Goal: Task Accomplishment & Management: Complete application form

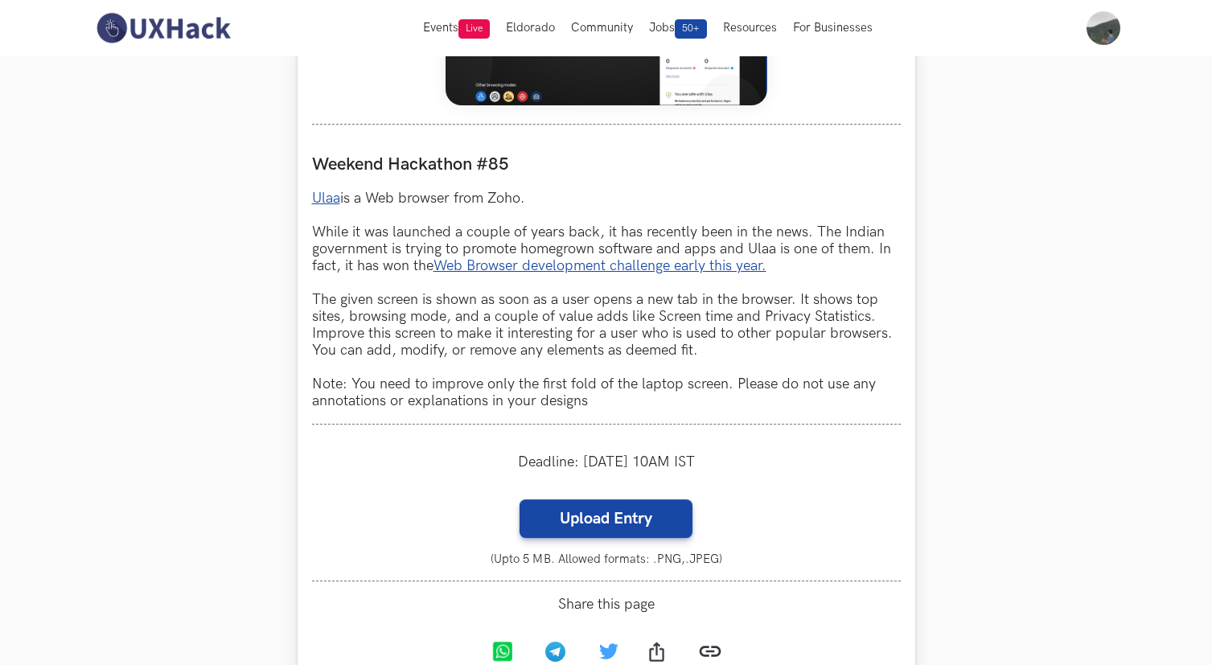
scroll to position [848, 0]
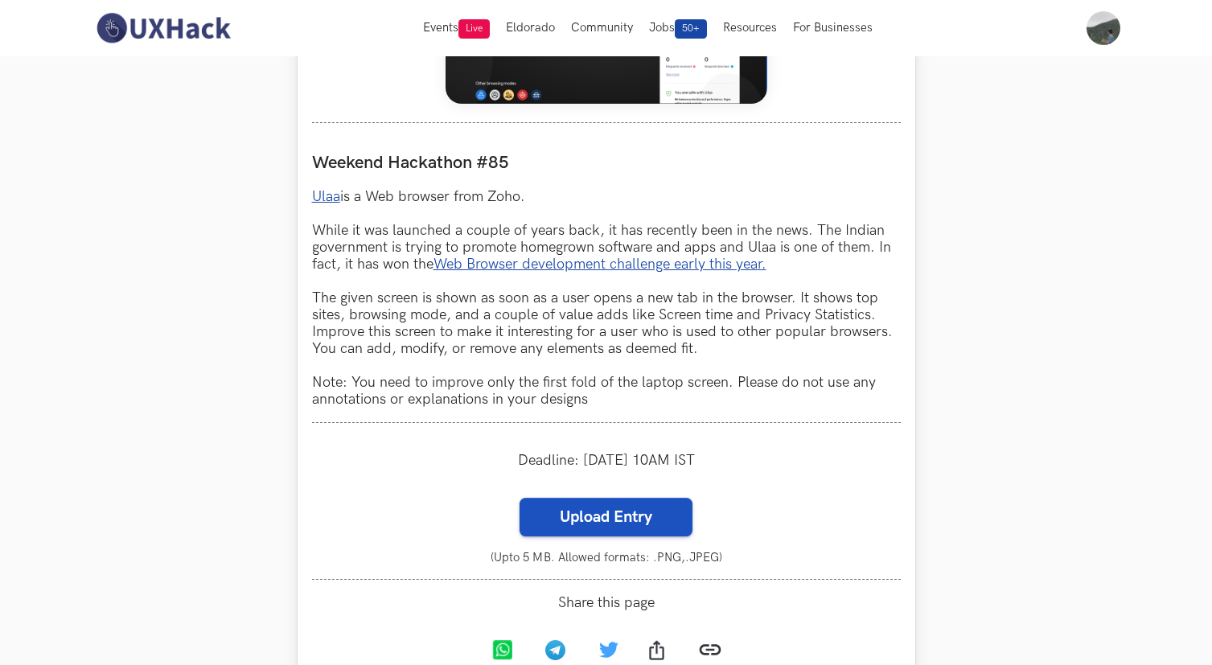
click at [622, 508] on label "Upload Entry" at bounding box center [606, 517] width 173 height 39
click at [520, 498] on input "Upload Entry" at bounding box center [519, 497] width 1 height 1
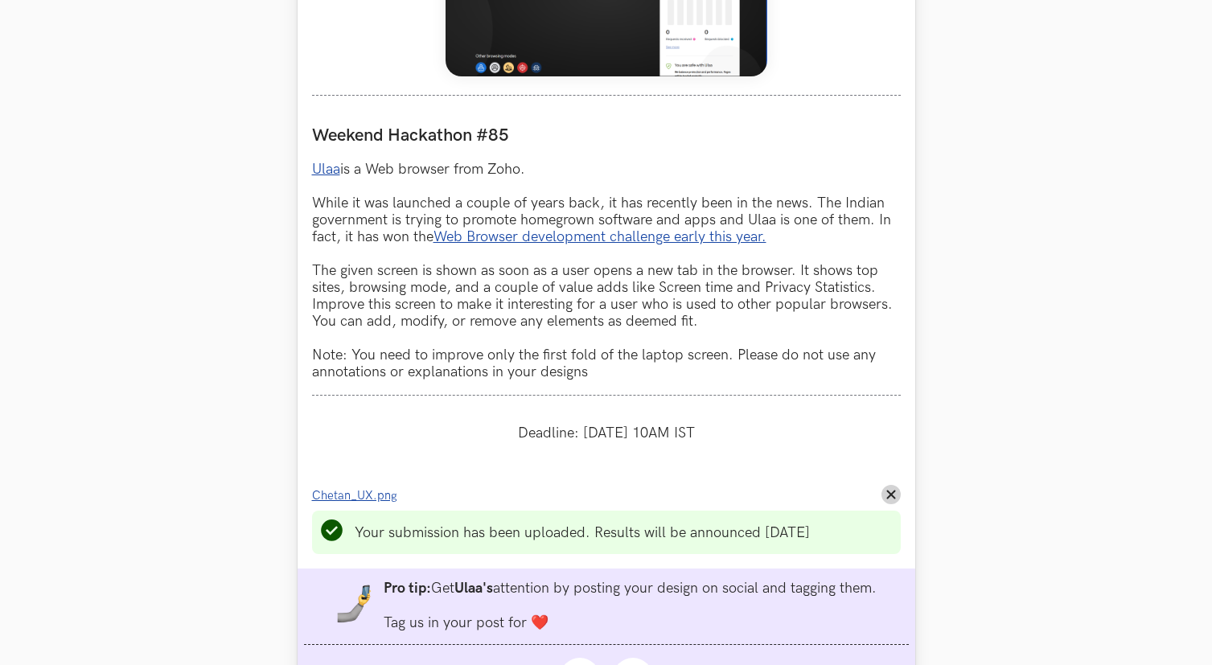
scroll to position [873, 0]
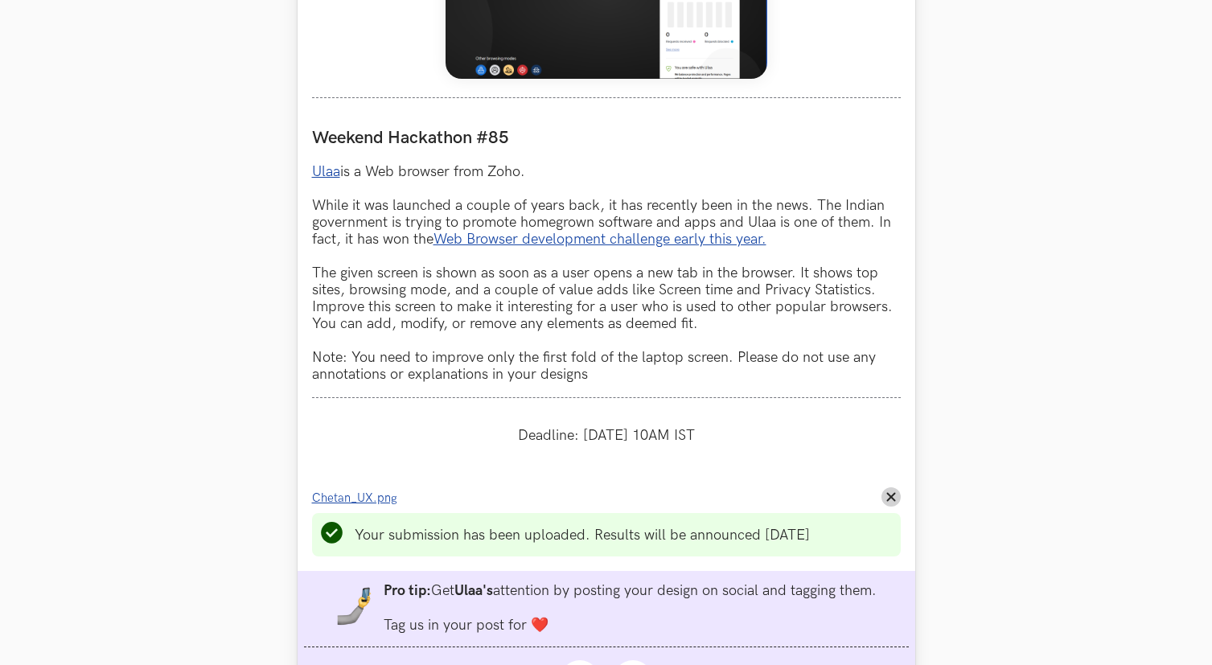
click at [664, 528] on ul "Your submission has been uploaded. Results will be announced [DATE]" at bounding box center [606, 534] width 589 height 43
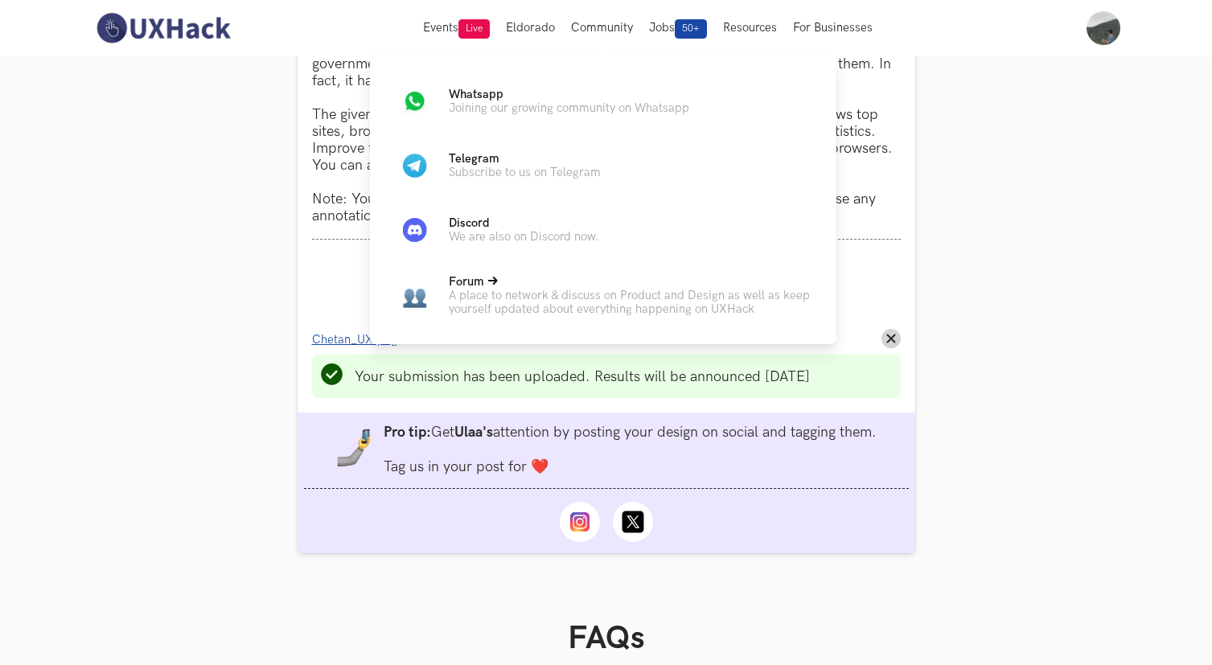
scroll to position [805, 0]
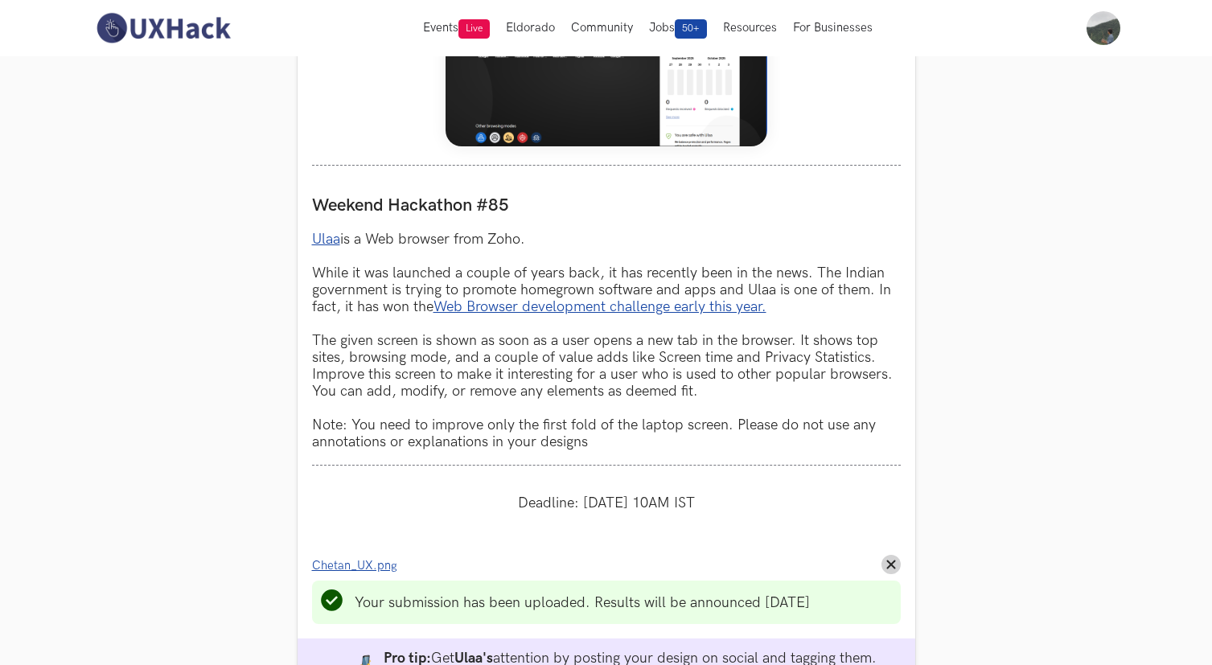
click at [983, 383] on section "Weekend Hackathons One screen, one product, one weekend Use your design chops t…" at bounding box center [606, 476] width 1212 height 2451
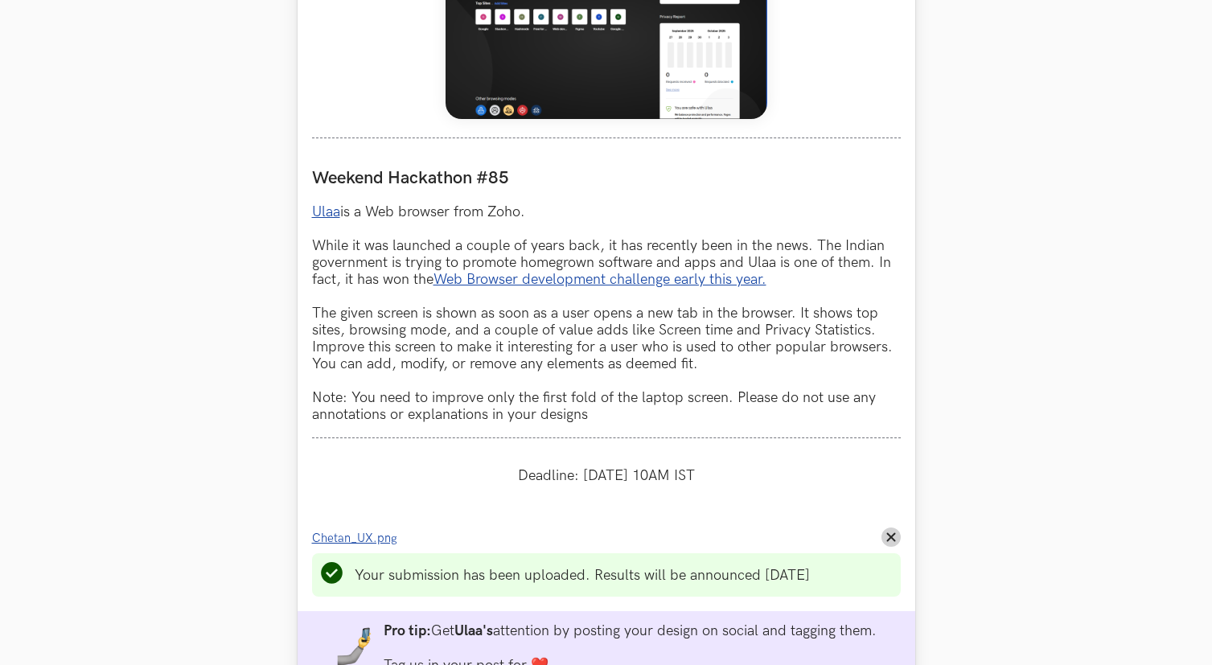
scroll to position [873, 0]
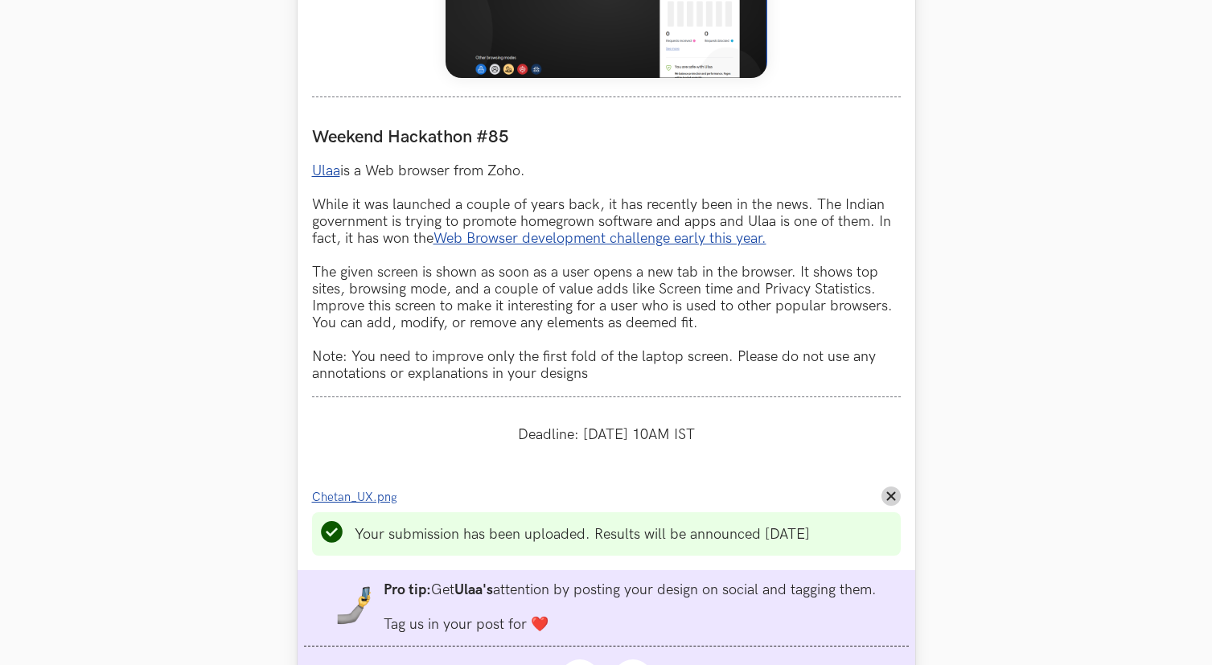
click at [377, 502] on span "Chetan_UX.png" at bounding box center [354, 498] width 85 height 14
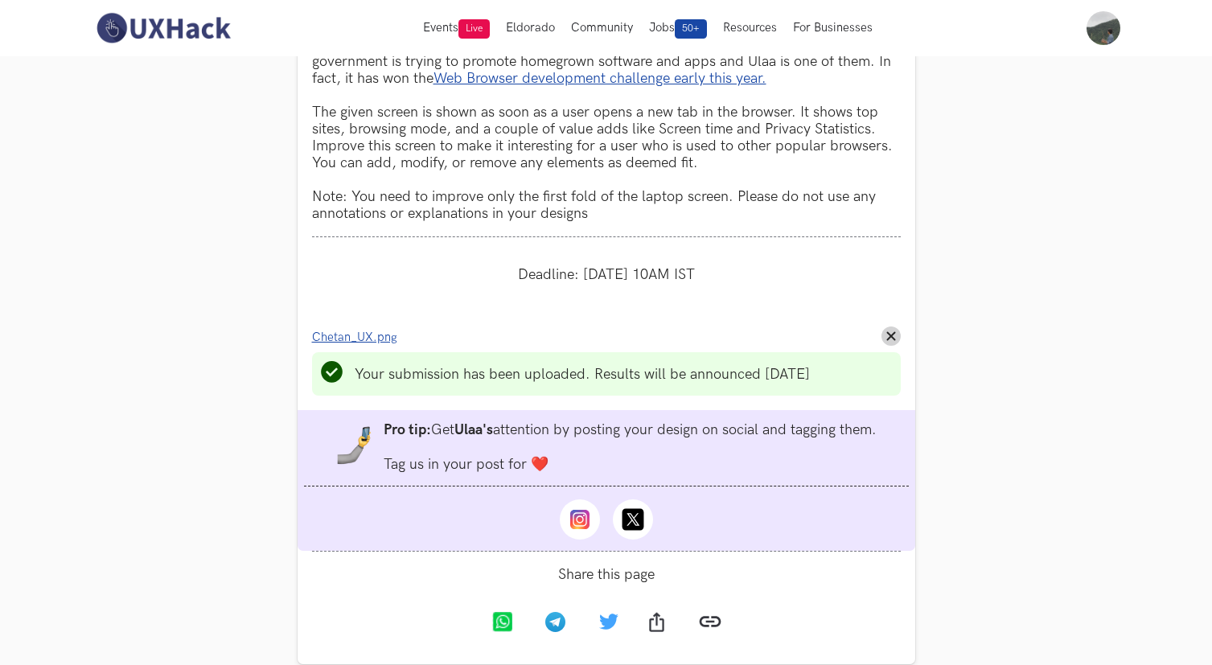
scroll to position [1001, 0]
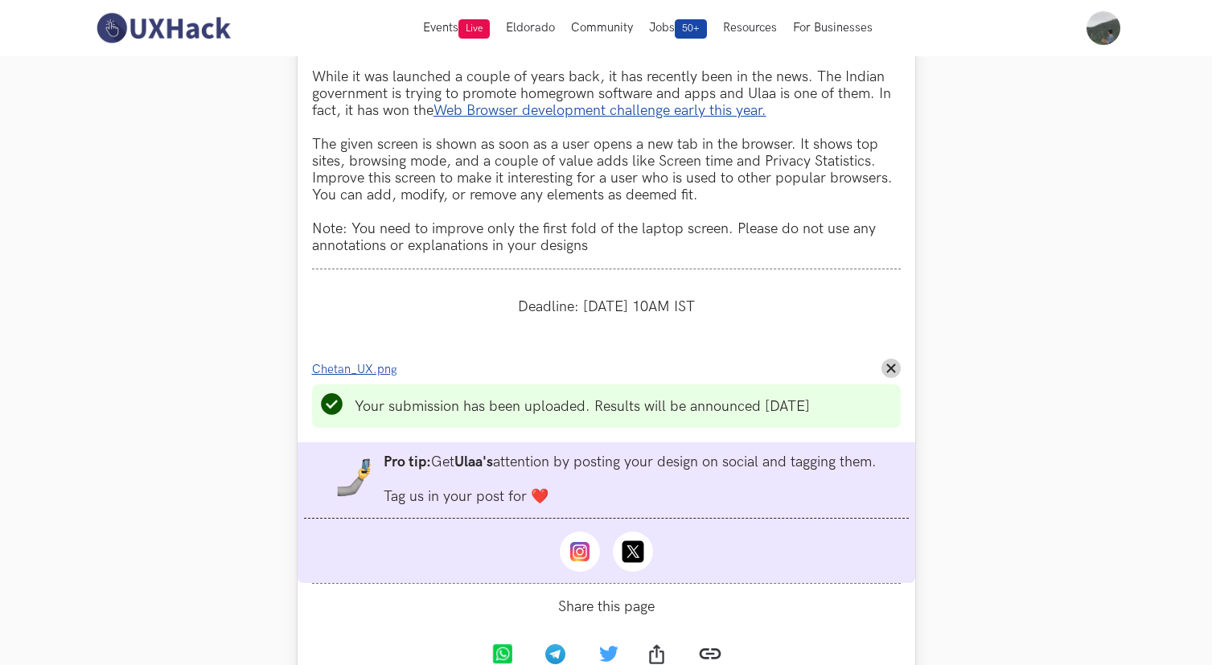
click at [379, 372] on span "Chetan_UX.png" at bounding box center [354, 370] width 85 height 14
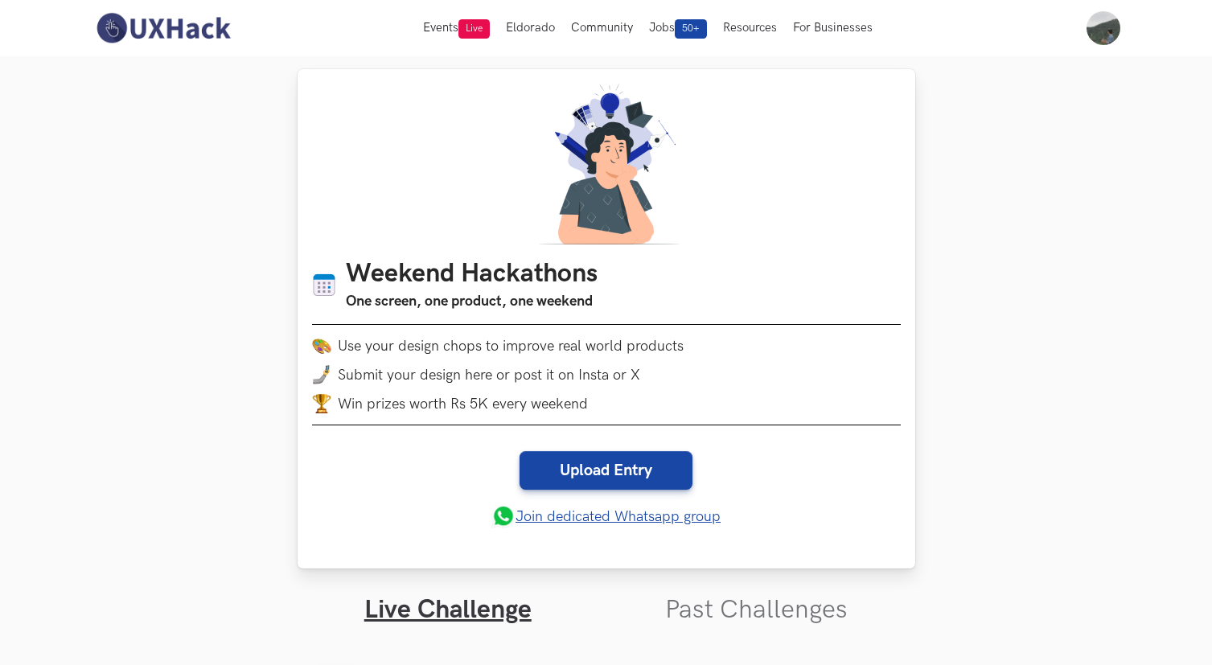
scroll to position [0, 0]
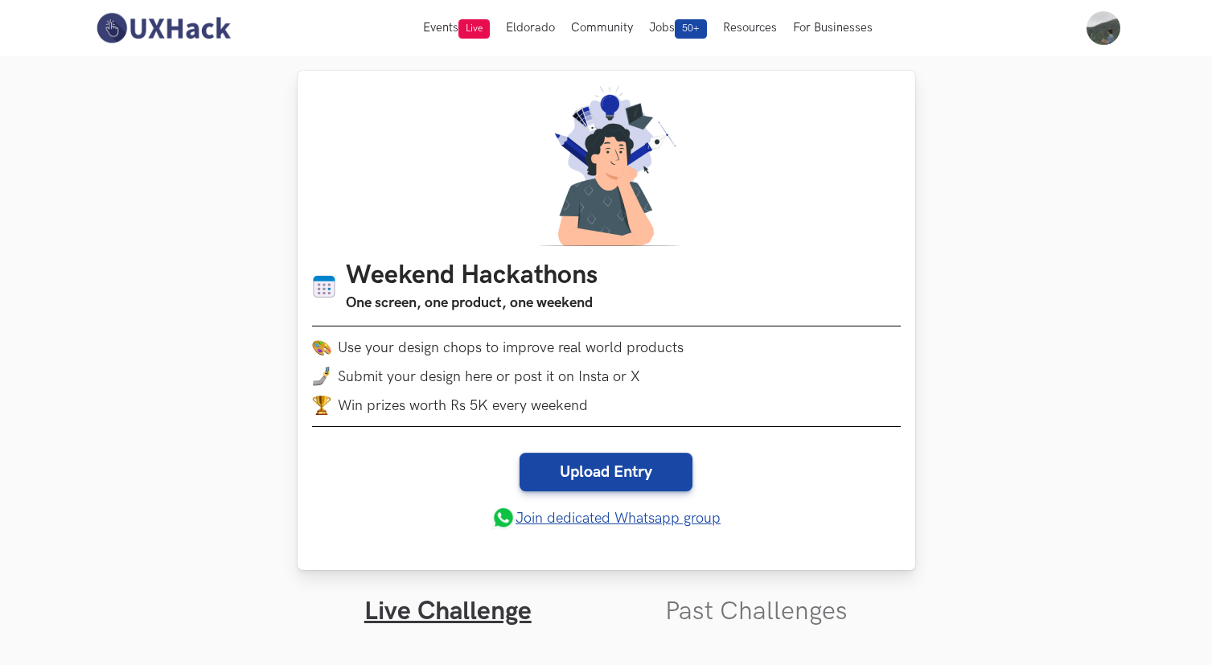
click at [564, 520] on link "Join dedicated Whatsapp group" at bounding box center [605, 518] width 229 height 24
click at [552, 525] on link "Join dedicated Whatsapp group" at bounding box center [605, 518] width 229 height 24
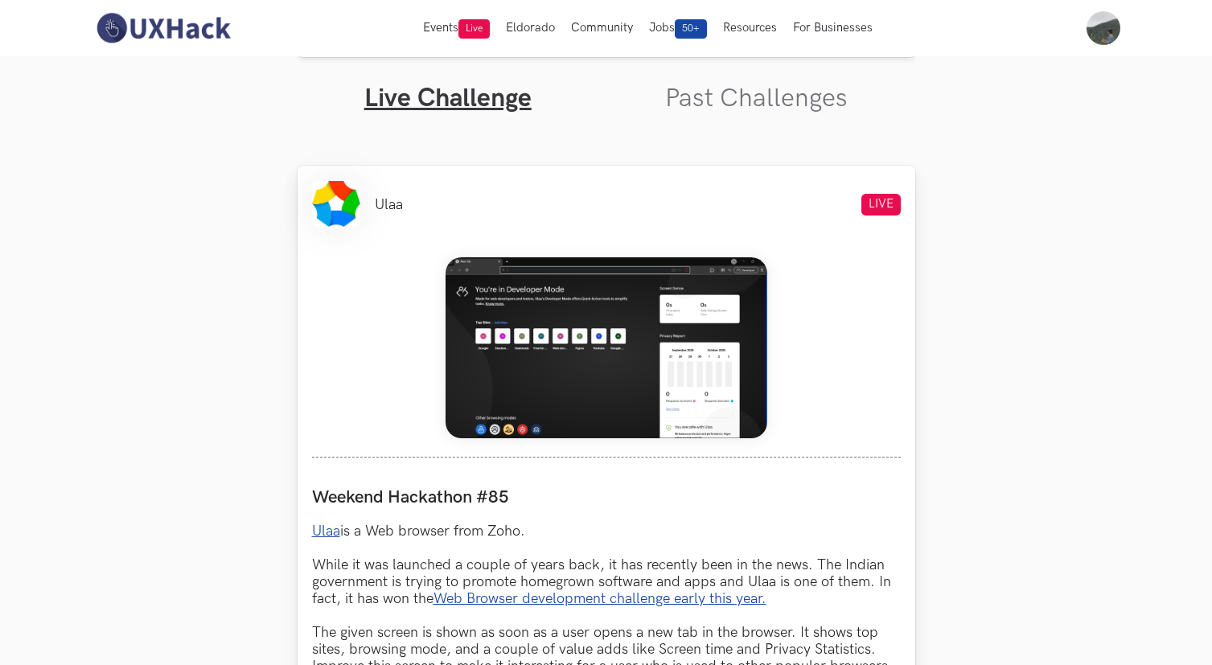
scroll to position [510, 0]
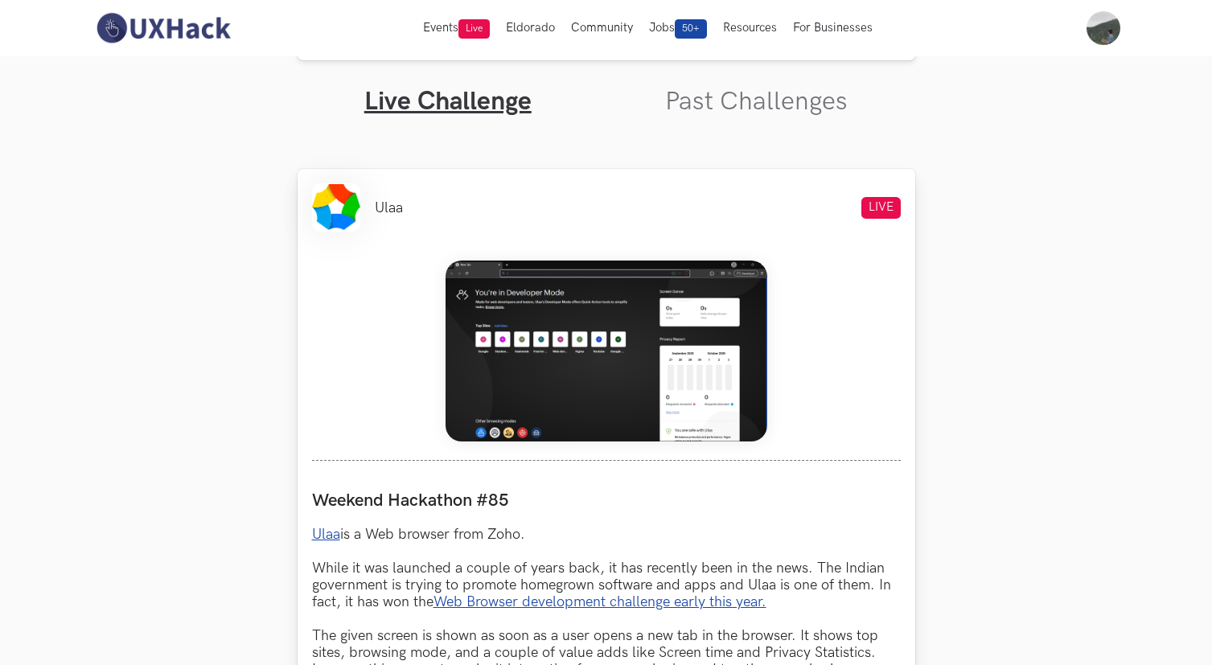
click at [664, 314] on img at bounding box center [607, 351] width 322 height 181
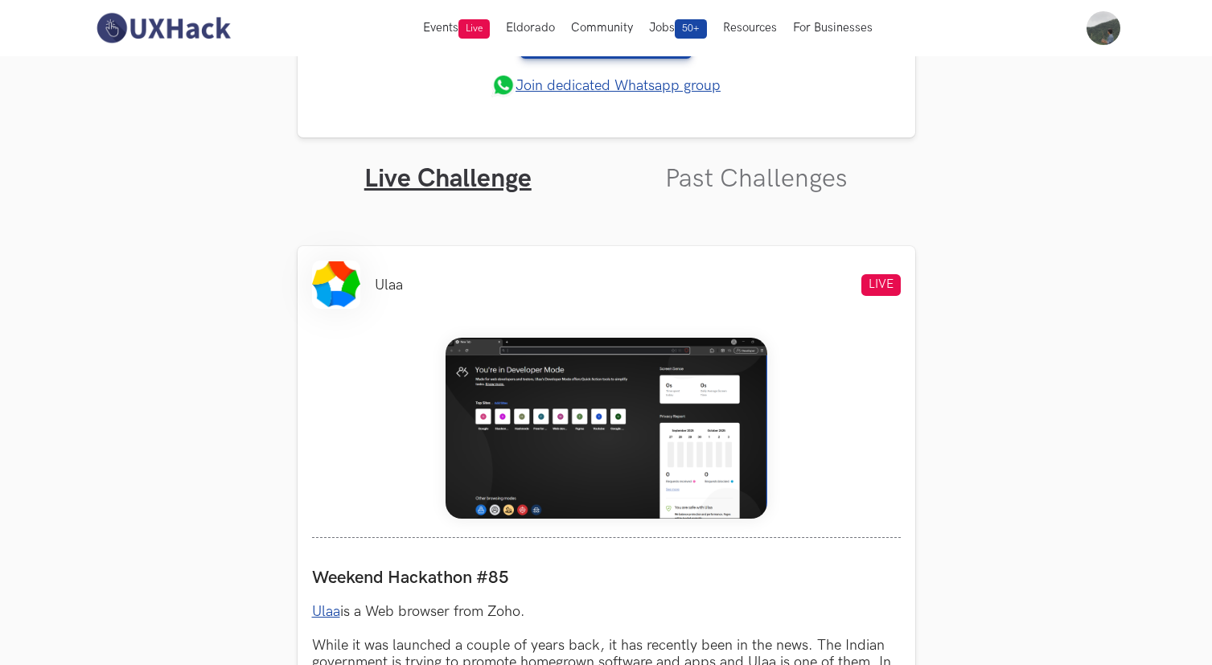
scroll to position [426, 0]
